Goal: Communication & Community: Answer question/provide support

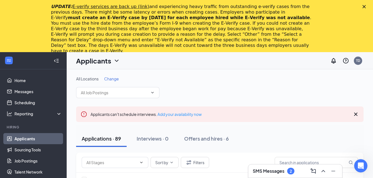
click at [366, 6] on icon "Close" at bounding box center [363, 6] width 3 height 3
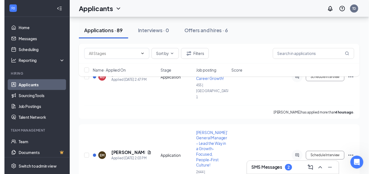
scroll to position [93, 0]
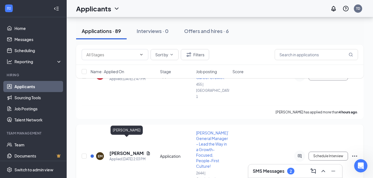
click at [121, 150] on h5 "[PERSON_NAME]" at bounding box center [126, 153] width 34 height 6
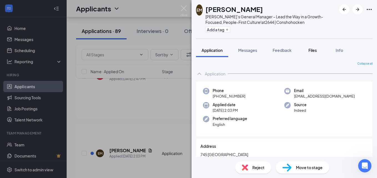
click at [313, 50] on span "Files" at bounding box center [312, 50] width 8 height 5
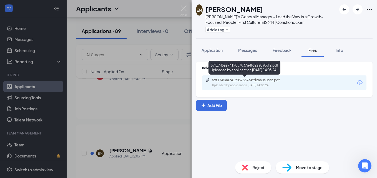
click at [254, 79] on div "59f1745aa7419057837a4fd2aa0a06f2.pdf" at bounding box center [251, 80] width 78 height 4
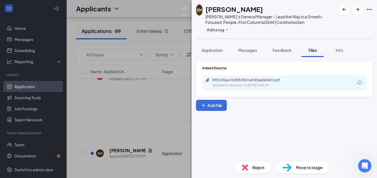
click at [154, 102] on div "EM [PERSON_NAME] [PERSON_NAME]’s General Manager – Lead the Way in a Growth-Foc…" at bounding box center [188, 89] width 377 height 178
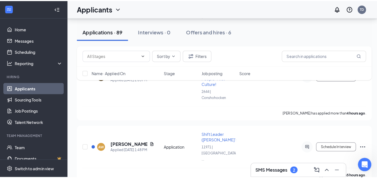
scroll to position [174, 0]
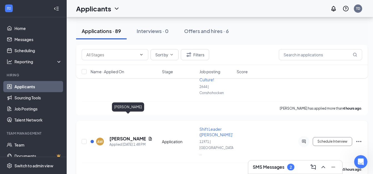
click at [125, 136] on h5 "[PERSON_NAME]" at bounding box center [127, 139] width 36 height 6
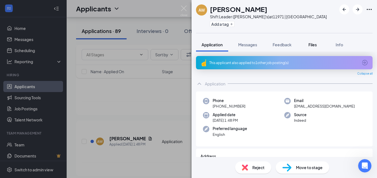
click at [315, 44] on span "Files" at bounding box center [312, 44] width 8 height 5
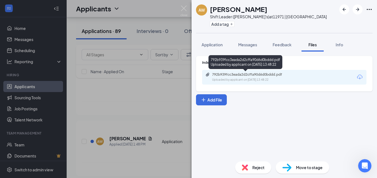
click at [281, 75] on div "792b939fcc3eada2d2cffa90d6d0bddd.pdf" at bounding box center [251, 74] width 78 height 4
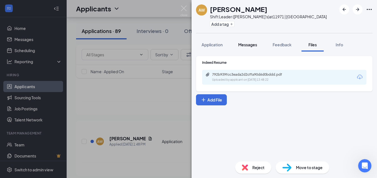
click at [248, 44] on span "Messages" at bounding box center [247, 44] width 19 height 5
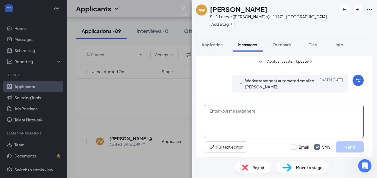
click at [221, 119] on textarea at bounding box center [284, 121] width 159 height 33
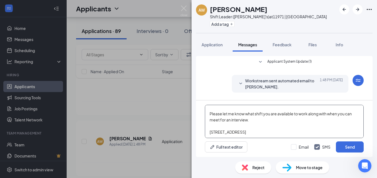
scroll to position [24, 0]
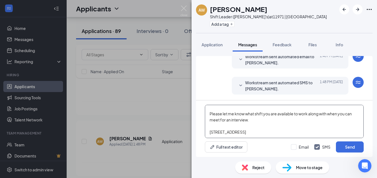
click at [261, 127] on textarea "Hi [PERSON_NAME], Please let me know what shift you are available to work along…" at bounding box center [284, 121] width 159 height 33
type textarea "Hi [PERSON_NAME], Please let me know what shift you are available to work along…"
click at [344, 147] on button "Send" at bounding box center [350, 147] width 28 height 11
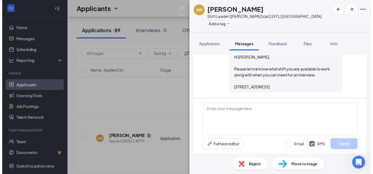
scroll to position [96, 0]
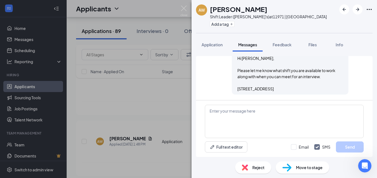
click at [158, 144] on div "AW [PERSON_NAME] Shift Leader ([PERSON_NAME]'s) at 11971 | Montgomeryville Add …" at bounding box center [188, 89] width 377 height 178
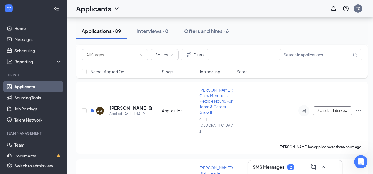
scroll to position [285, 0]
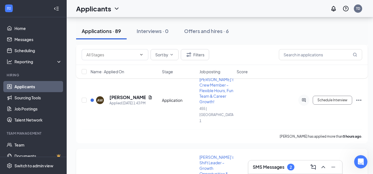
click at [208, 155] on span "[PERSON_NAME]’s Shift Leader – Growth Opportunities & Flexible Schedules!" at bounding box center [216, 171] width 35 height 33
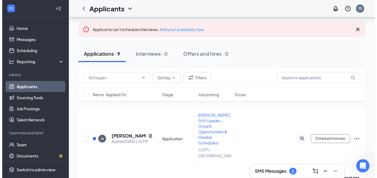
scroll to position [65, 0]
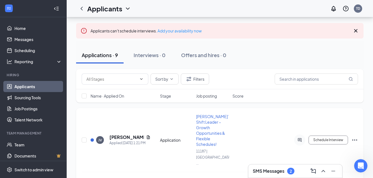
click at [207, 114] on span "[PERSON_NAME]’s Shift Leader – Growth Opportunities & Flexible Schedules!" at bounding box center [213, 130] width 35 height 33
click at [210, 125] on span "[PERSON_NAME]’s Shift Leader – Growth Opportunities & Flexible Schedules!" at bounding box center [213, 130] width 35 height 33
click at [128, 134] on h5 "[PERSON_NAME]" at bounding box center [126, 137] width 34 height 6
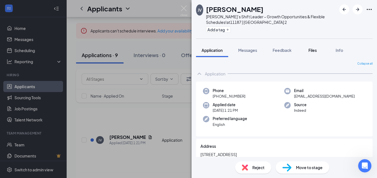
click at [313, 50] on span "Files" at bounding box center [312, 50] width 8 height 5
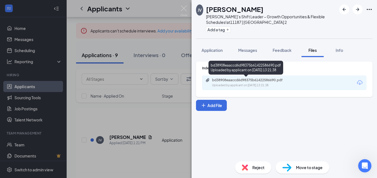
click at [271, 80] on div "bd38908eaaccd6d98375b61422586690.pdf" at bounding box center [251, 80] width 78 height 4
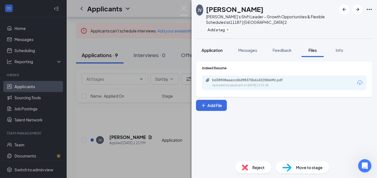
click at [215, 50] on span "Application" at bounding box center [212, 50] width 21 height 5
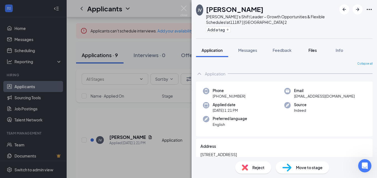
click at [312, 50] on span "Files" at bounding box center [312, 50] width 8 height 5
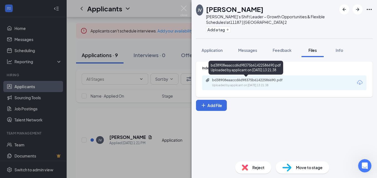
click at [241, 80] on div "bd38908eaaccd6d98375b61422586690.pdf" at bounding box center [251, 80] width 78 height 4
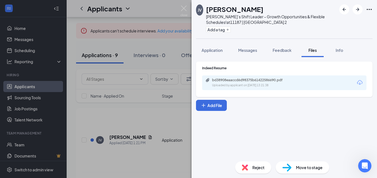
click at [122, 155] on div "JV [PERSON_NAME] [PERSON_NAME]’s Shift Leader – Growth Opportunities & Flexible…" at bounding box center [188, 89] width 377 height 178
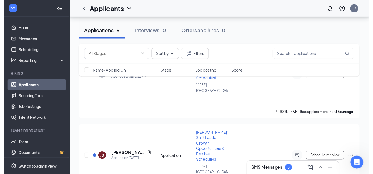
scroll to position [132, 0]
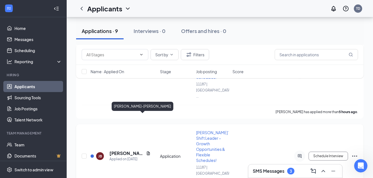
click at [114, 150] on h5 "[PERSON_NAME]-[PERSON_NAME]" at bounding box center [126, 153] width 34 height 6
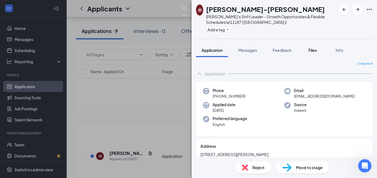
click at [314, 51] on span "Files" at bounding box center [312, 50] width 8 height 5
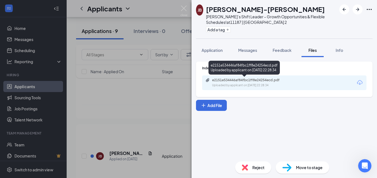
click at [247, 82] on div "e2151e534446af84fbc1ff8e24254ecd.pdf" at bounding box center [251, 80] width 78 height 4
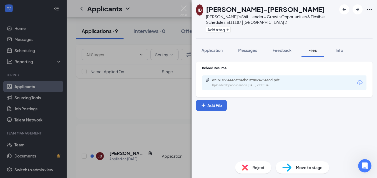
click at [125, 146] on div "[PERSON_NAME] [PERSON_NAME]-[PERSON_NAME]’s Shift Leader – Growth Opportunities…" at bounding box center [188, 89] width 377 height 178
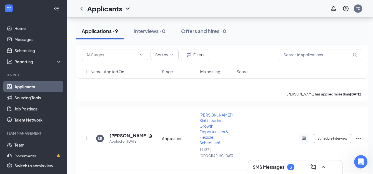
scroll to position [319, 0]
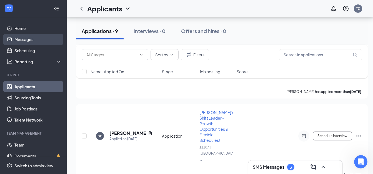
click at [31, 40] on link "Messages" at bounding box center [37, 39] width 47 height 11
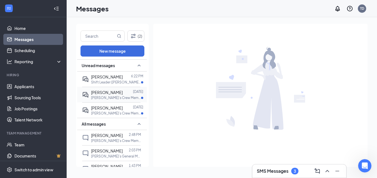
click at [107, 93] on span "[PERSON_NAME]" at bounding box center [107, 92] width 32 height 5
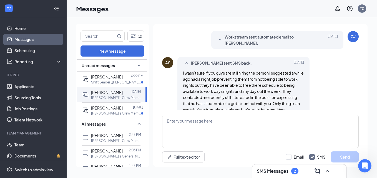
scroll to position [268, 0]
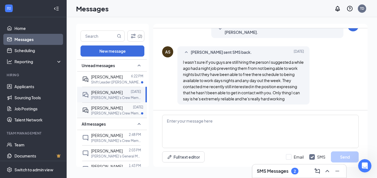
click at [125, 108] on div at bounding box center [128, 108] width 10 height 6
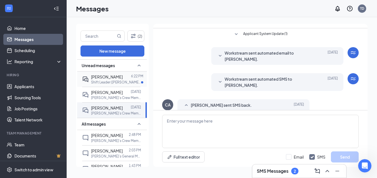
click at [117, 82] on p "Shift Leader ([PERSON_NAME]'s) at 11971 | [GEOGRAPHIC_DATA]" at bounding box center [116, 82] width 50 height 5
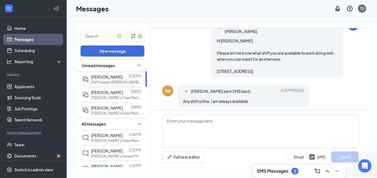
scroll to position [83, 0]
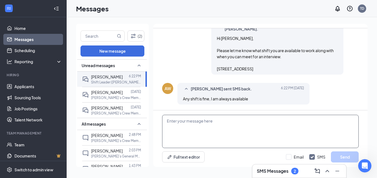
click at [180, 119] on textarea at bounding box center [260, 131] width 197 height 33
type textarea "Can you meet for an interview [DATE] @ 3:30 PM?"
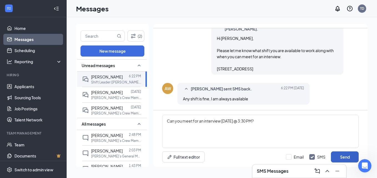
click at [339, 157] on button "Send" at bounding box center [345, 157] width 28 height 11
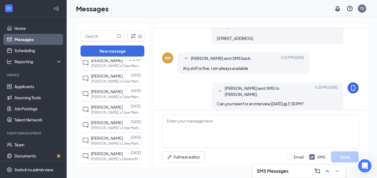
scroll to position [88, 0]
